Goal: Information Seeking & Learning: Learn about a topic

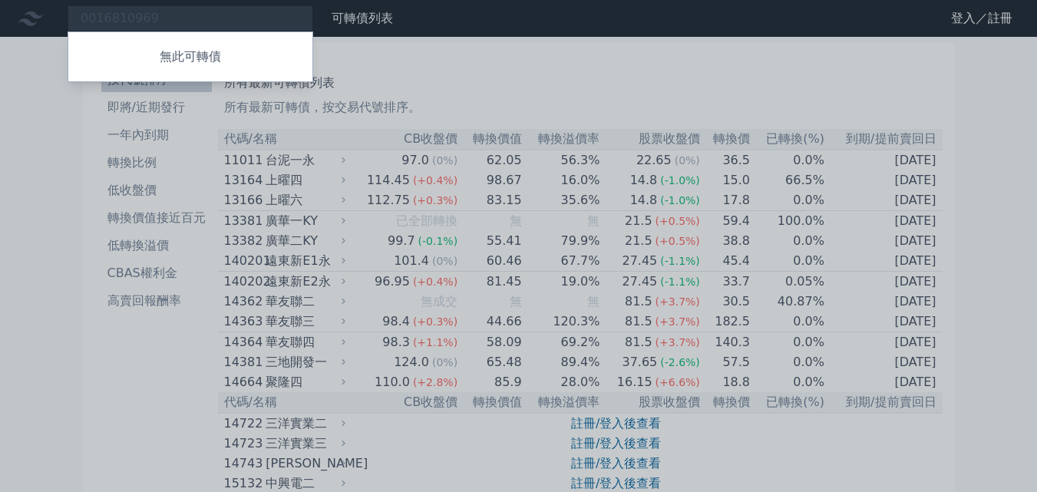
click at [239, 25] on div at bounding box center [518, 246] width 1037 height 492
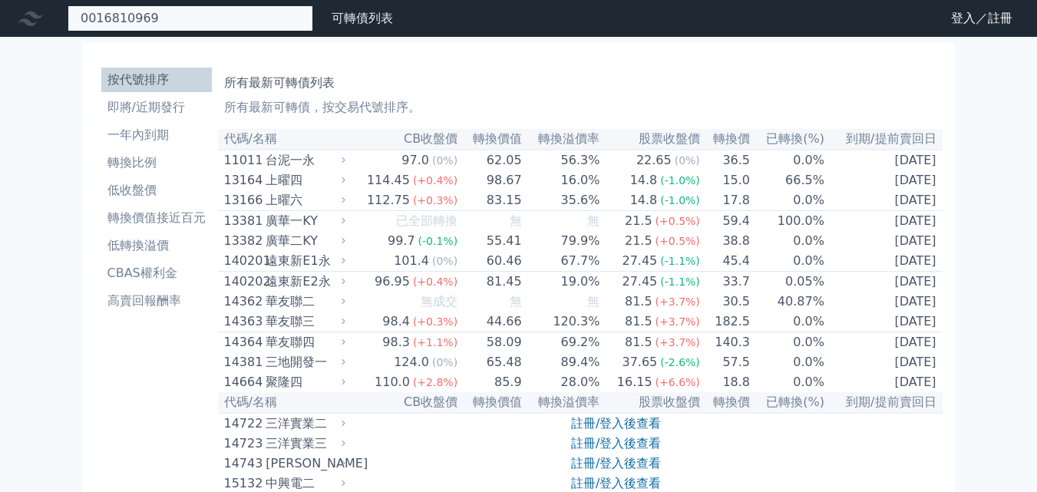
click at [186, 20] on div "0016810969 無此可轉債" at bounding box center [191, 18] width 246 height 26
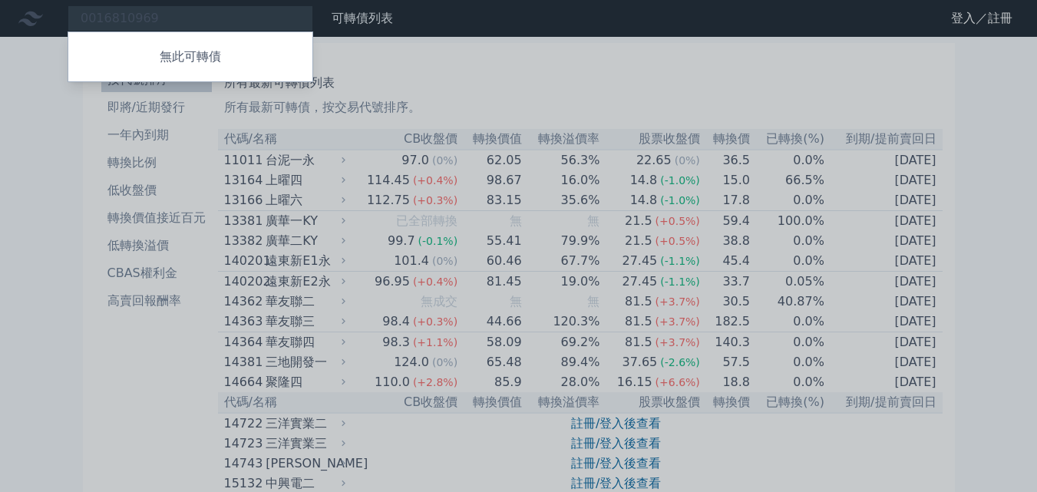
drag, startPoint x: 170, startPoint y: 13, endPoint x: 116, endPoint y: 8, distance: 54.7
click at [1, 12] on div at bounding box center [518, 246] width 1037 height 492
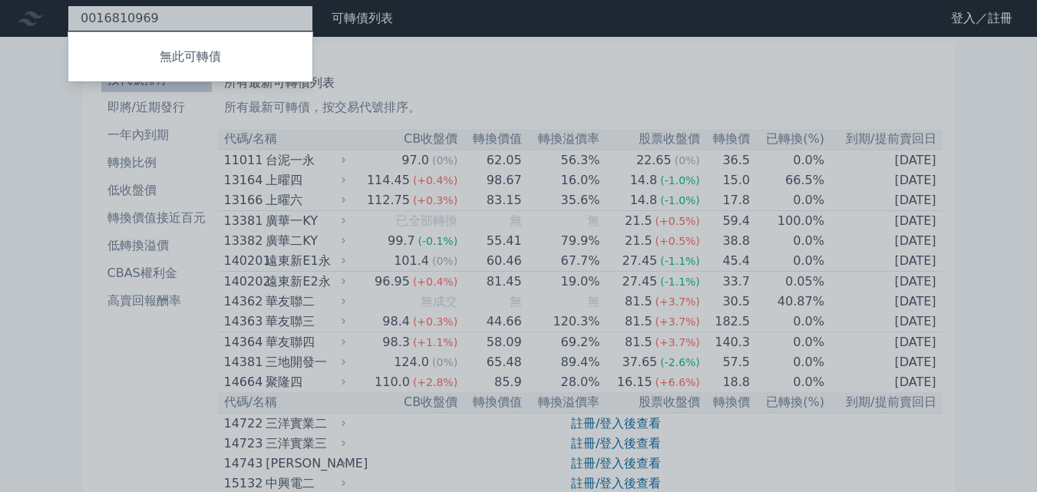
click at [130, 8] on div "0016810969 無此可轉債" at bounding box center [191, 18] width 246 height 26
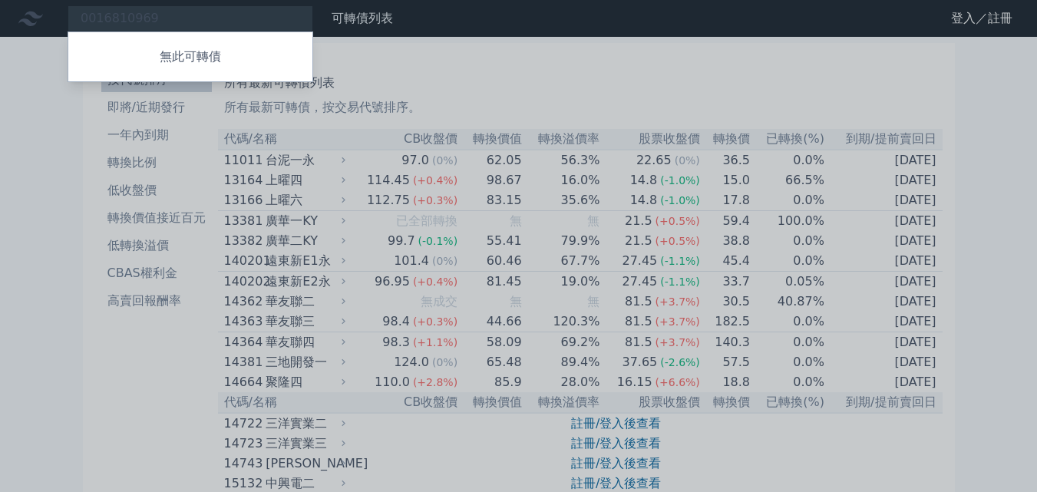
click at [166, 21] on div at bounding box center [518, 246] width 1037 height 492
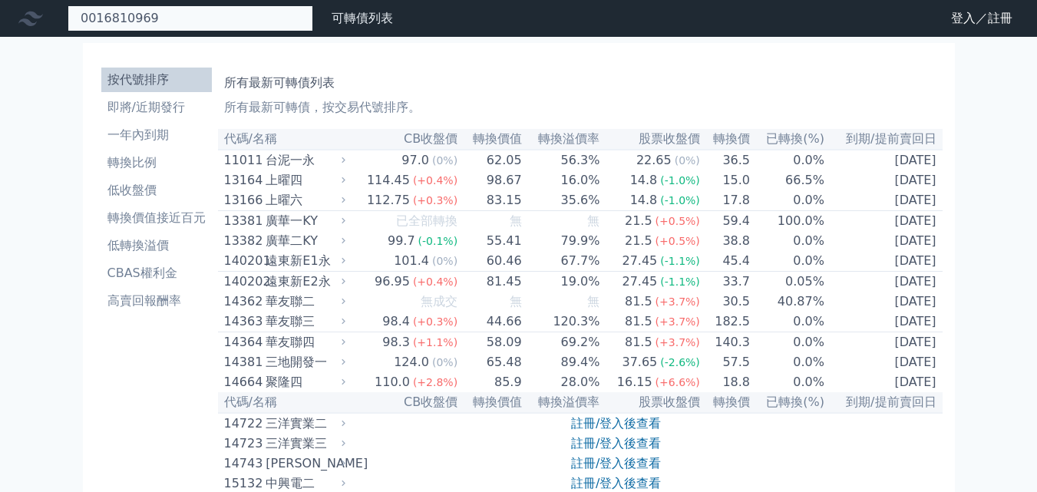
click at [165, 20] on div "0016810969 無此可轉債" at bounding box center [191, 18] width 246 height 26
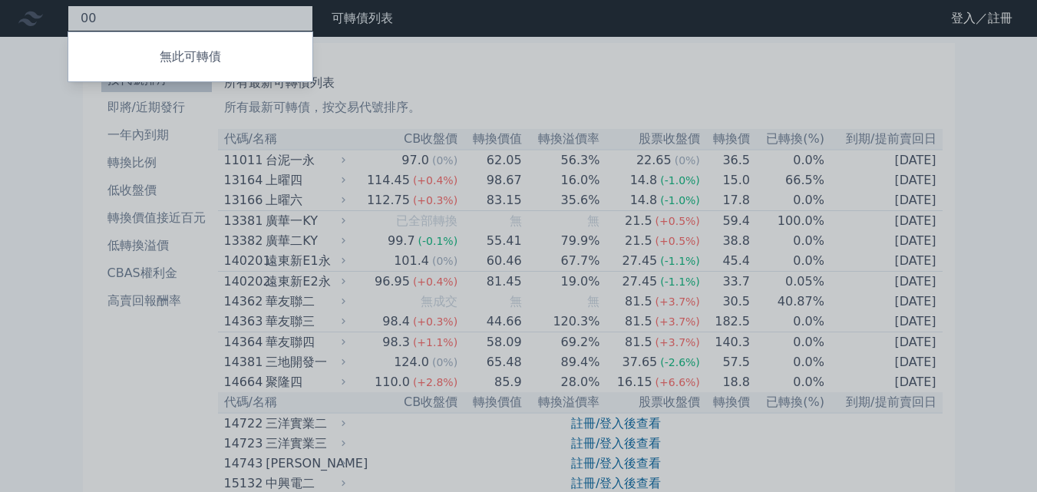
type input "0"
paste input "9802"
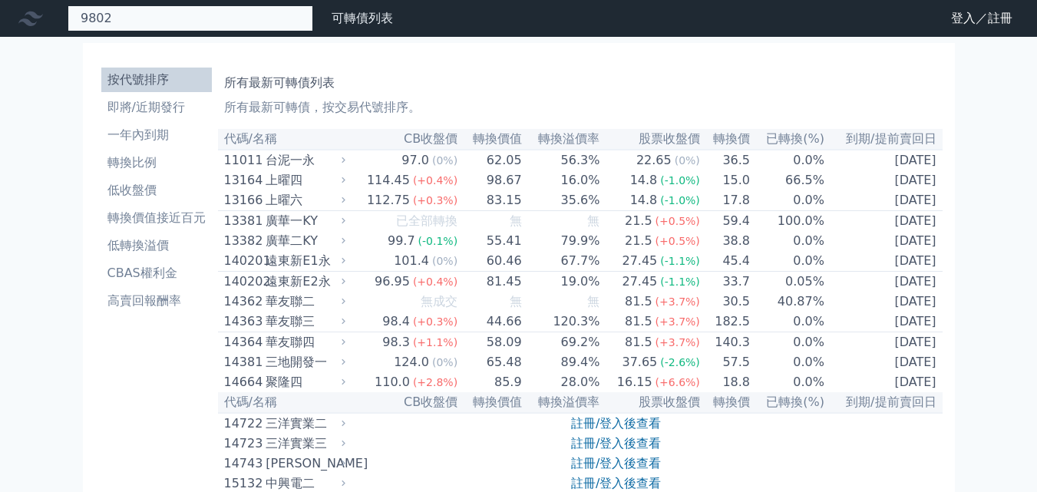
drag, startPoint x: 120, startPoint y: 15, endPoint x: 104, endPoint y: 24, distance: 18.6
click at [118, 18] on input "9802" at bounding box center [191, 18] width 246 height 26
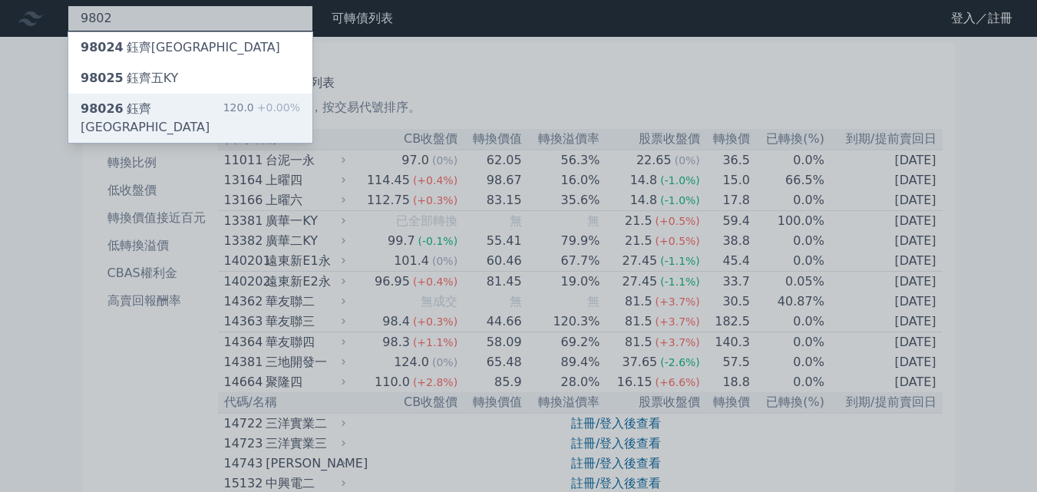
type input "9802"
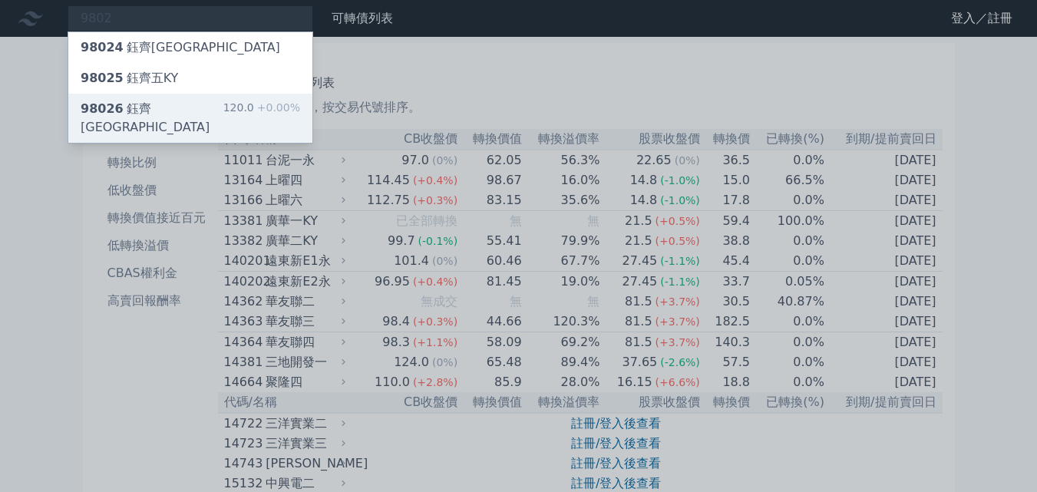
click at [154, 110] on div "98026 鈺齊六KY" at bounding box center [152, 118] width 143 height 37
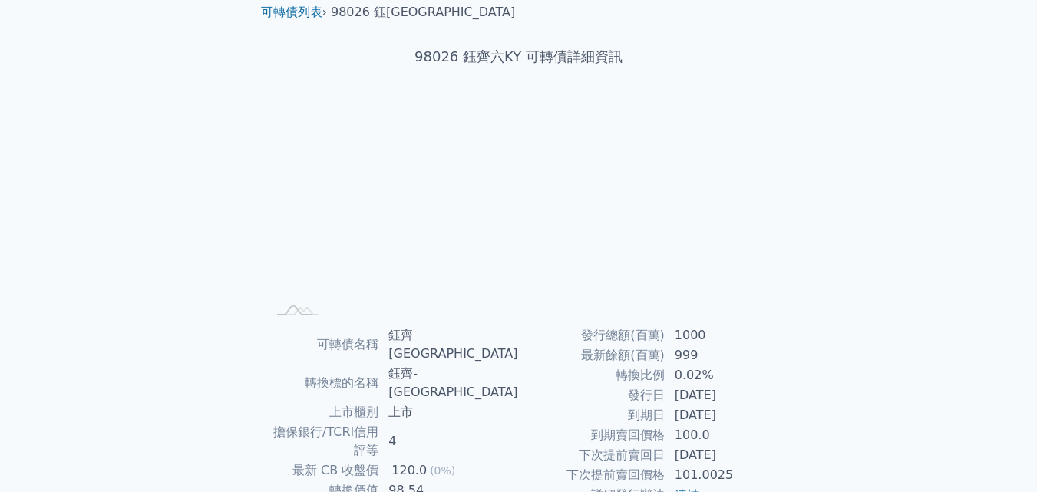
scroll to position [219, 0]
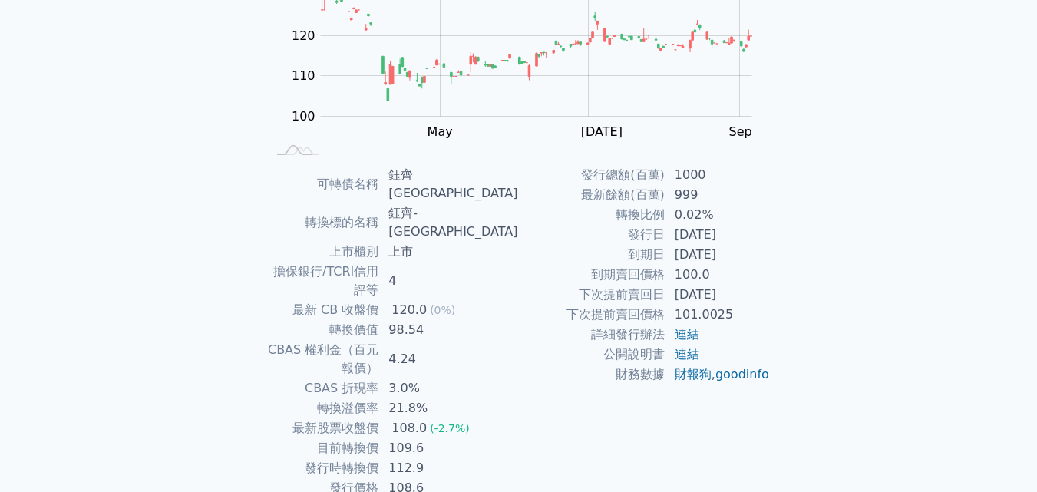
drag, startPoint x: 624, startPoint y: 228, endPoint x: 784, endPoint y: 256, distance: 162.7
click at [771, 252] on div "可轉債名稱 鈺齊六KY 轉換標的名稱 鈺齊-KY 上市櫃別 上市 擔保銀行/TCRI信用評等 4 最新 CB 收盤價 120.0 (0%) 轉換價值 98.5…" at bounding box center [519, 331] width 540 height 333
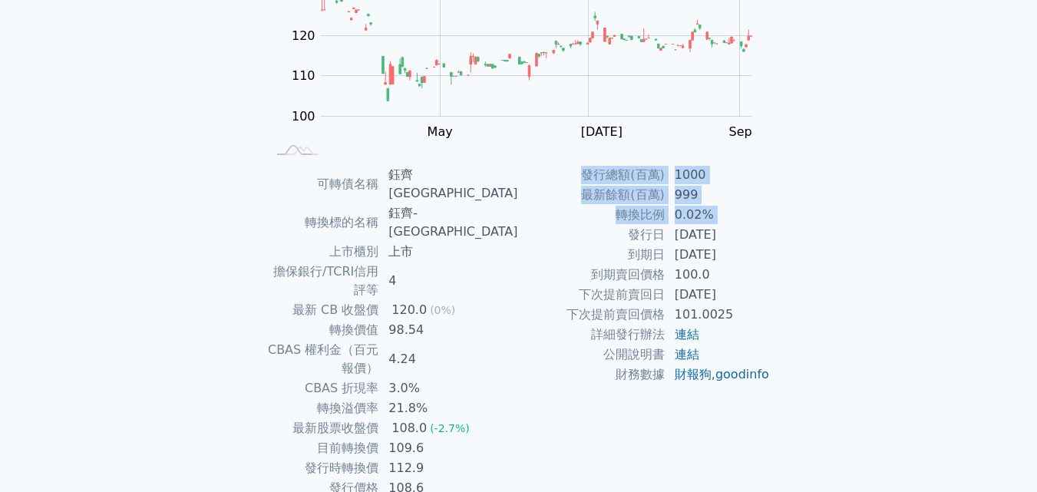
click at [784, 256] on div "可轉債名稱 鈺齊六KY 轉換標的名稱 鈺齊-KY 上市櫃別 上市 擔保銀行/TCRI信用評等 4 最新 CB 收盤價 120.0 (0%) 轉換價值 98.5…" at bounding box center [519, 331] width 540 height 333
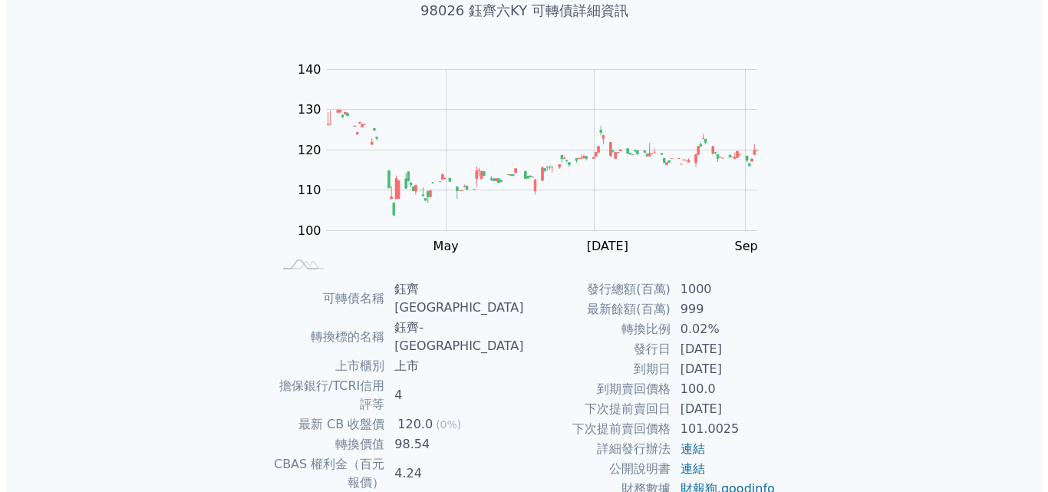
scroll to position [0, 0]
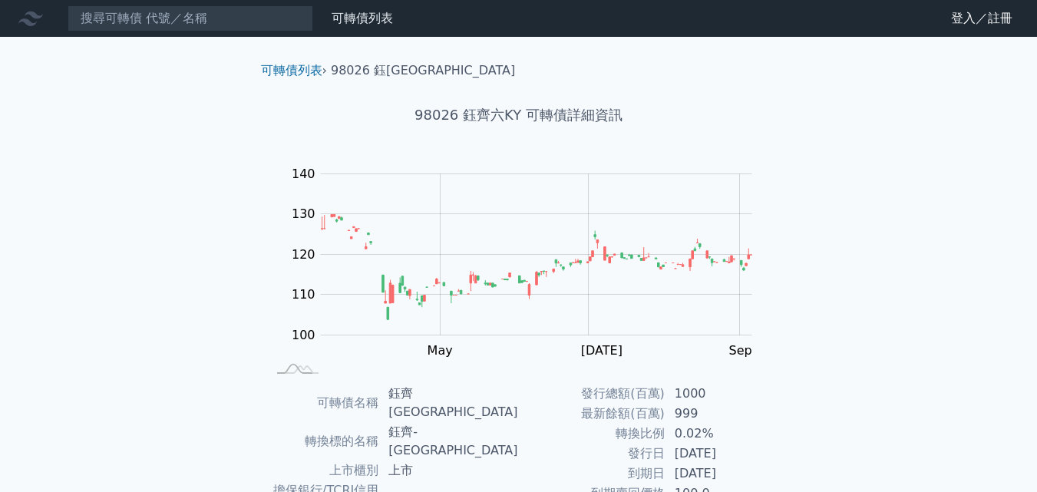
click at [364, 32] on nav "可轉債列表 財務數據 可轉債列表 財務數據 登入／註冊 登入／註冊" at bounding box center [518, 18] width 1037 height 37
click at [375, 18] on link "可轉債列表" at bounding box center [361, 18] width 61 height 15
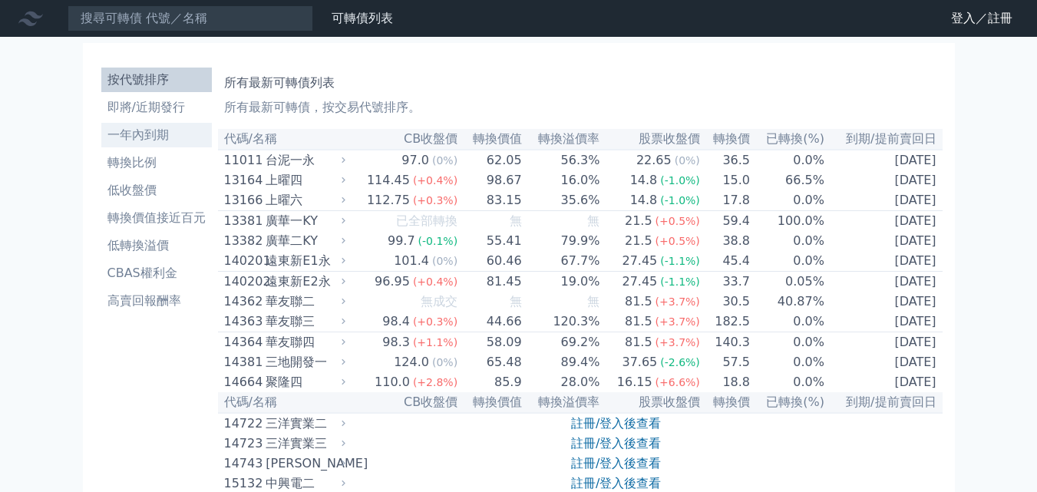
click at [148, 134] on li "一年內到期" at bounding box center [156, 135] width 110 height 18
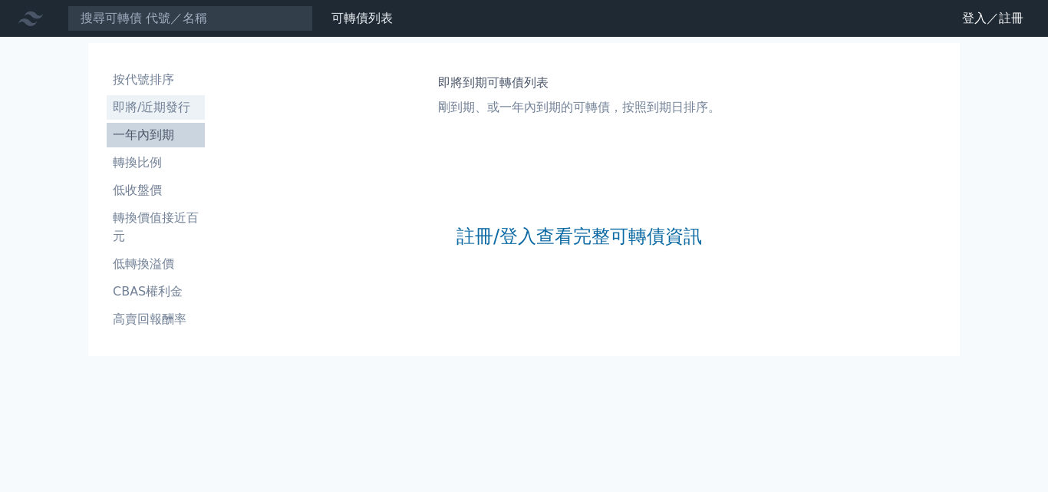
click at [147, 102] on li "即將/近期發行" at bounding box center [156, 107] width 98 height 18
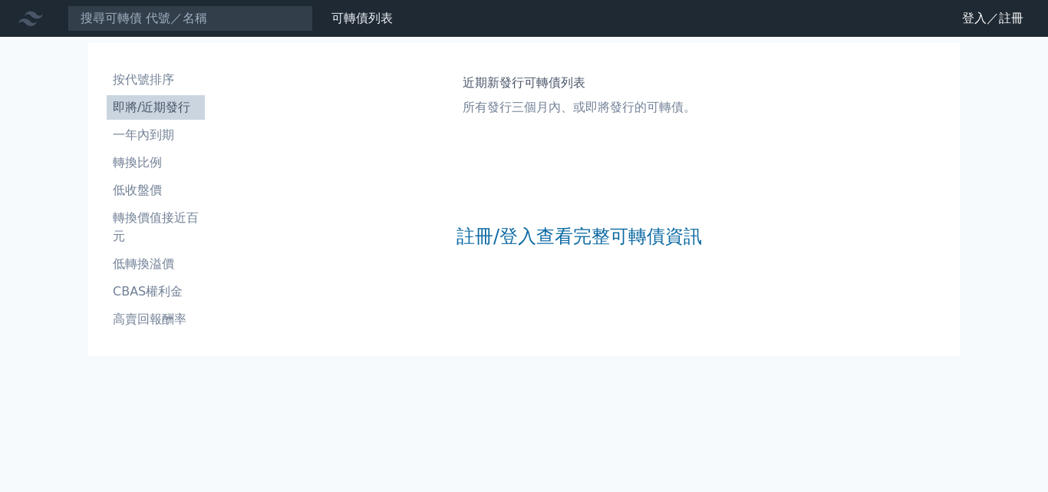
click at [992, 5] on nav "可轉債列表 財務數據 可轉債列表 財務數據 登入／註冊 登入／註冊" at bounding box center [524, 18] width 1048 height 37
click at [987, 16] on link "登入／註冊" at bounding box center [993, 18] width 86 height 25
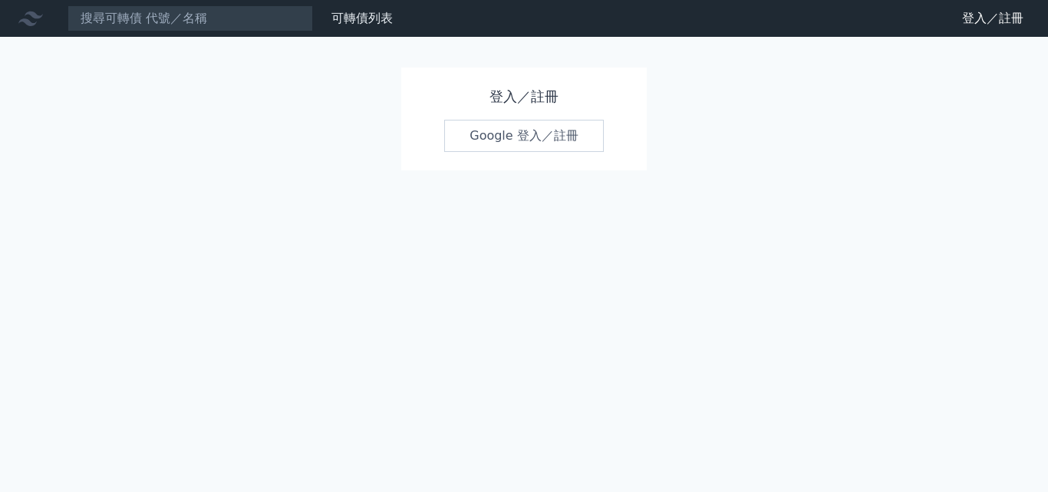
click at [535, 131] on link "Google 登入／註冊" at bounding box center [524, 136] width 160 height 32
